Goal: Find specific page/section: Find specific page/section

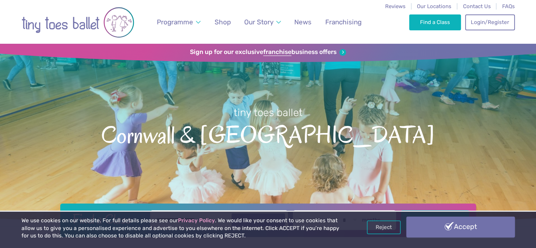
click at [420, 228] on link "Accept" at bounding box center [461, 227] width 109 height 20
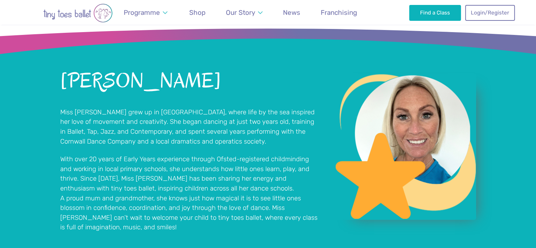
scroll to position [486, 0]
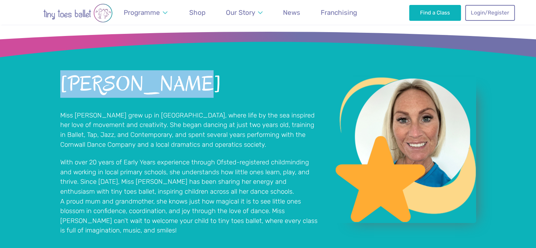
drag, startPoint x: 163, startPoint y: 88, endPoint x: 65, endPoint y: 87, distance: 98.4
click at [65, 87] on h2 "[PERSON_NAME]" at bounding box center [188, 84] width 257 height 21
